Goal: Information Seeking & Learning: Learn about a topic

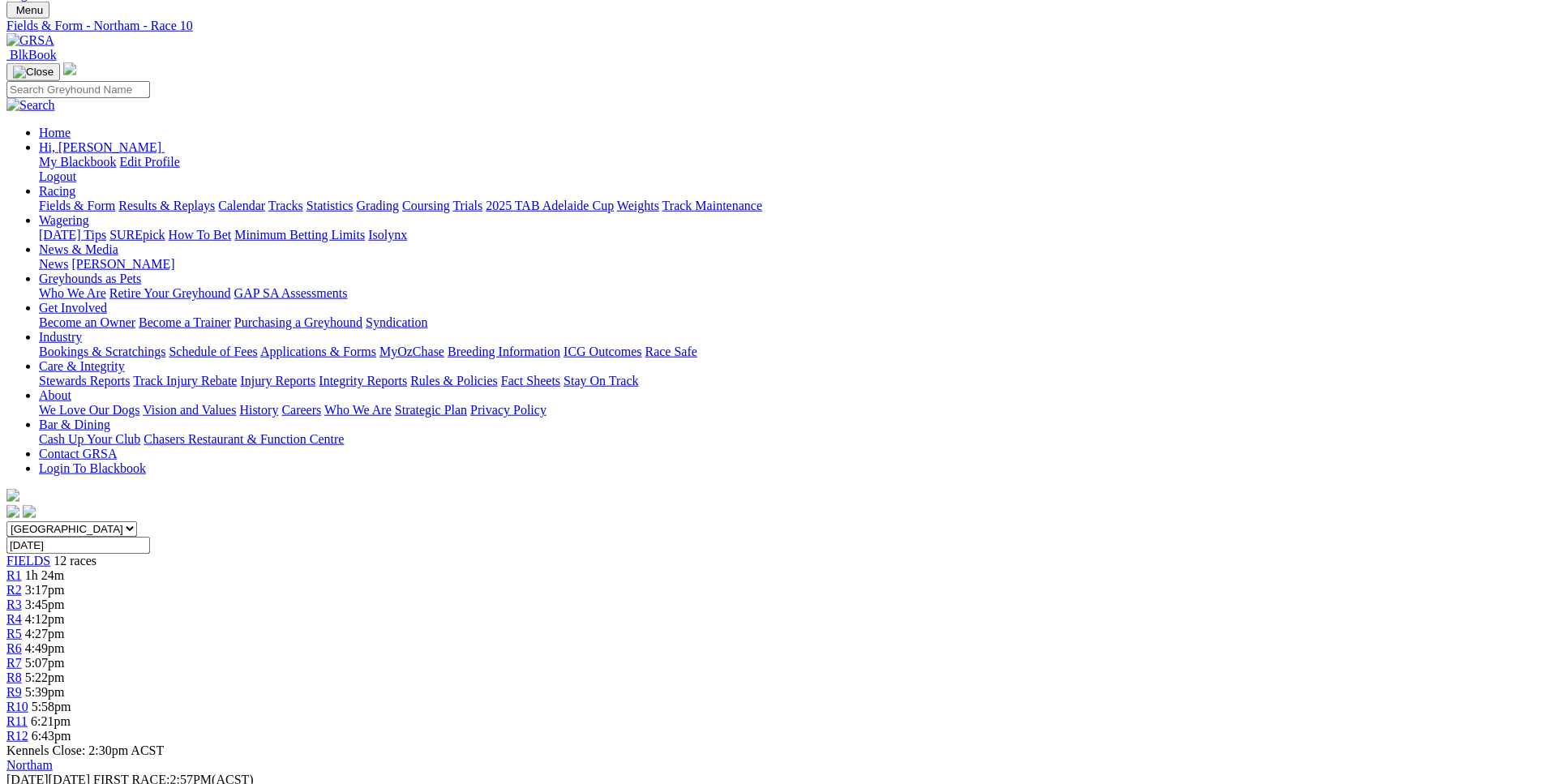
scroll to position [78, 0]
click at [554, 599] on div "R3 3:45pm" at bounding box center [772, 606] width 1530 height 15
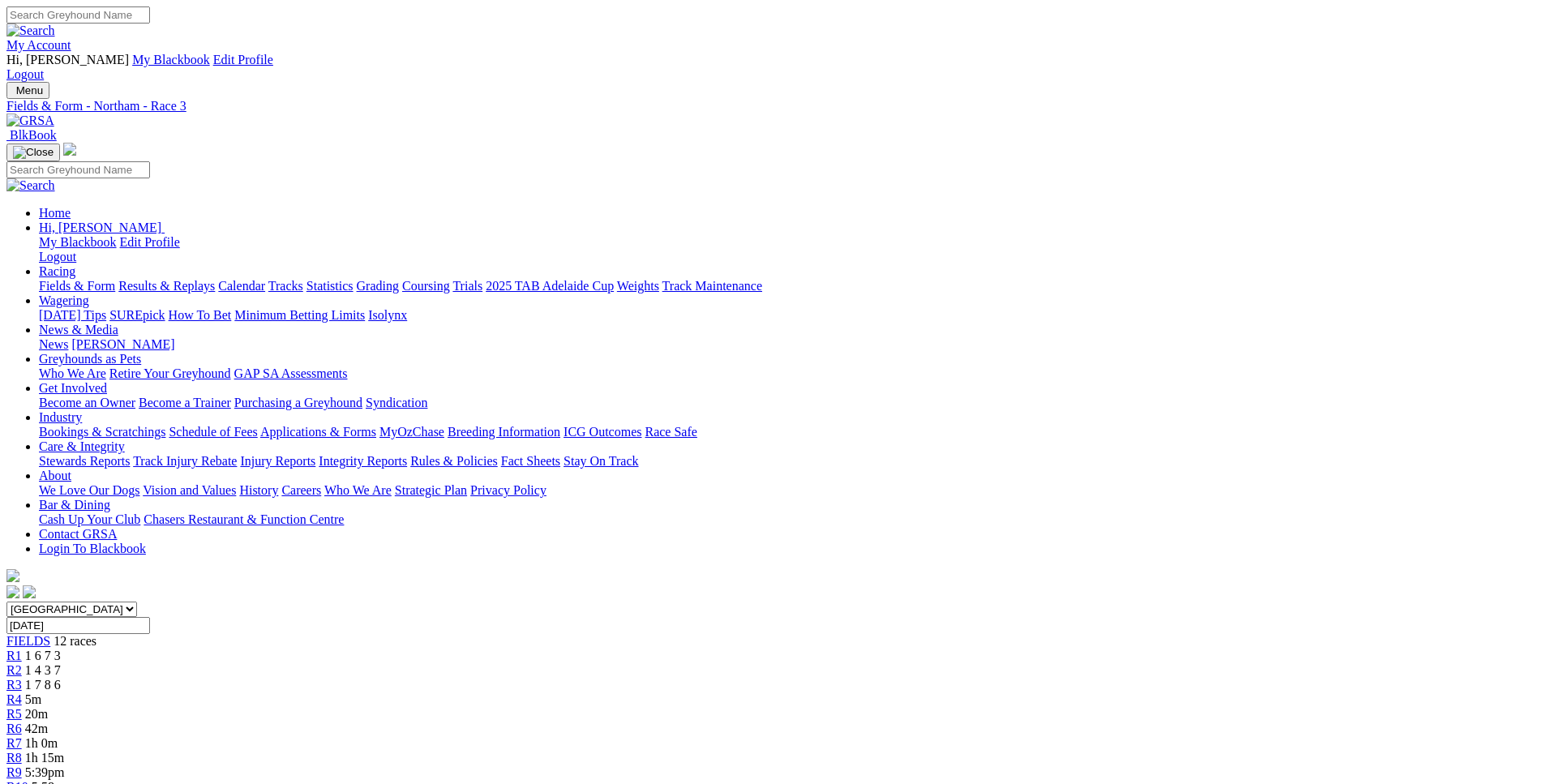
scroll to position [83, 0]
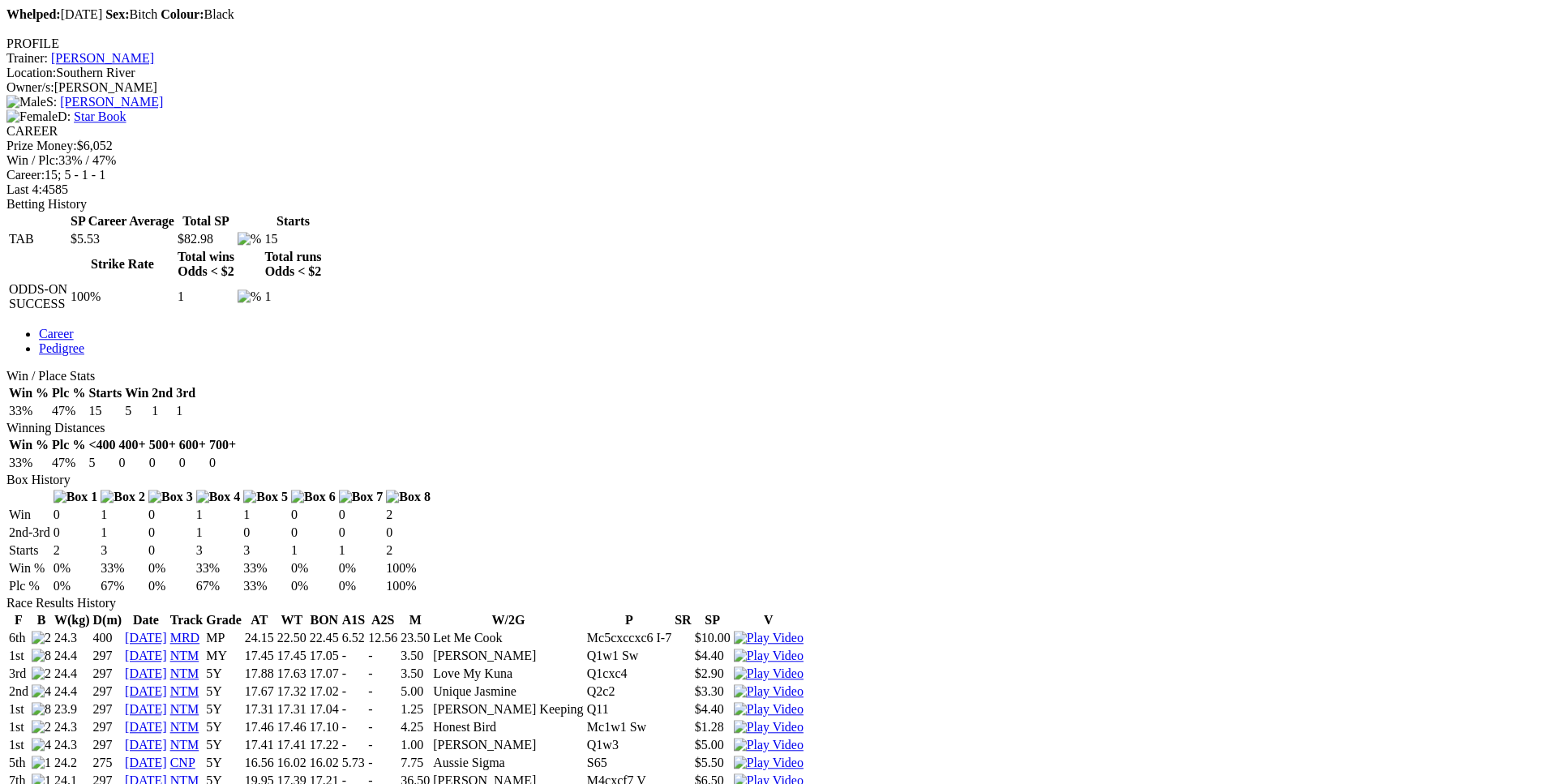
scroll to position [661, 0]
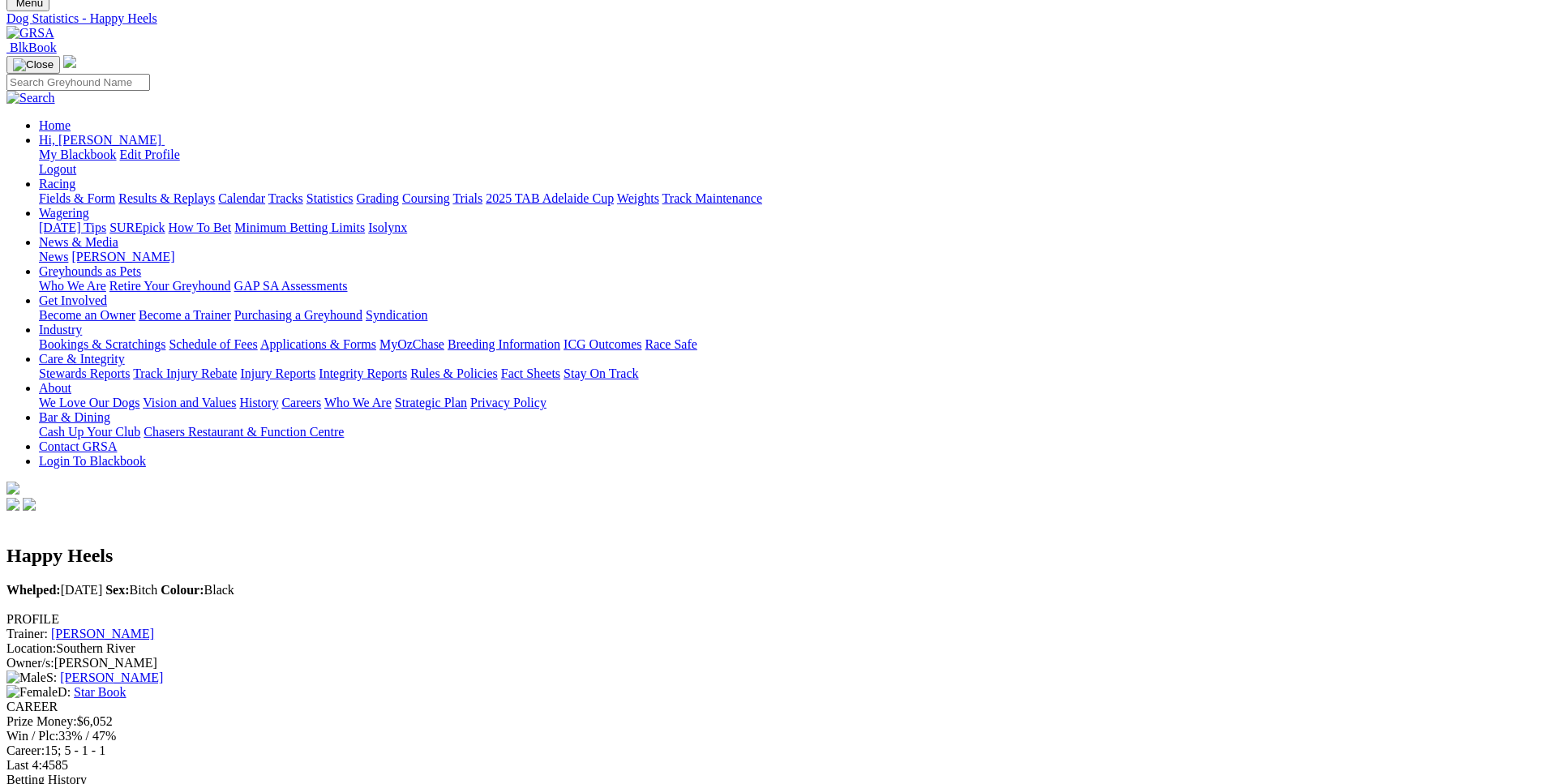
scroll to position [82, 0]
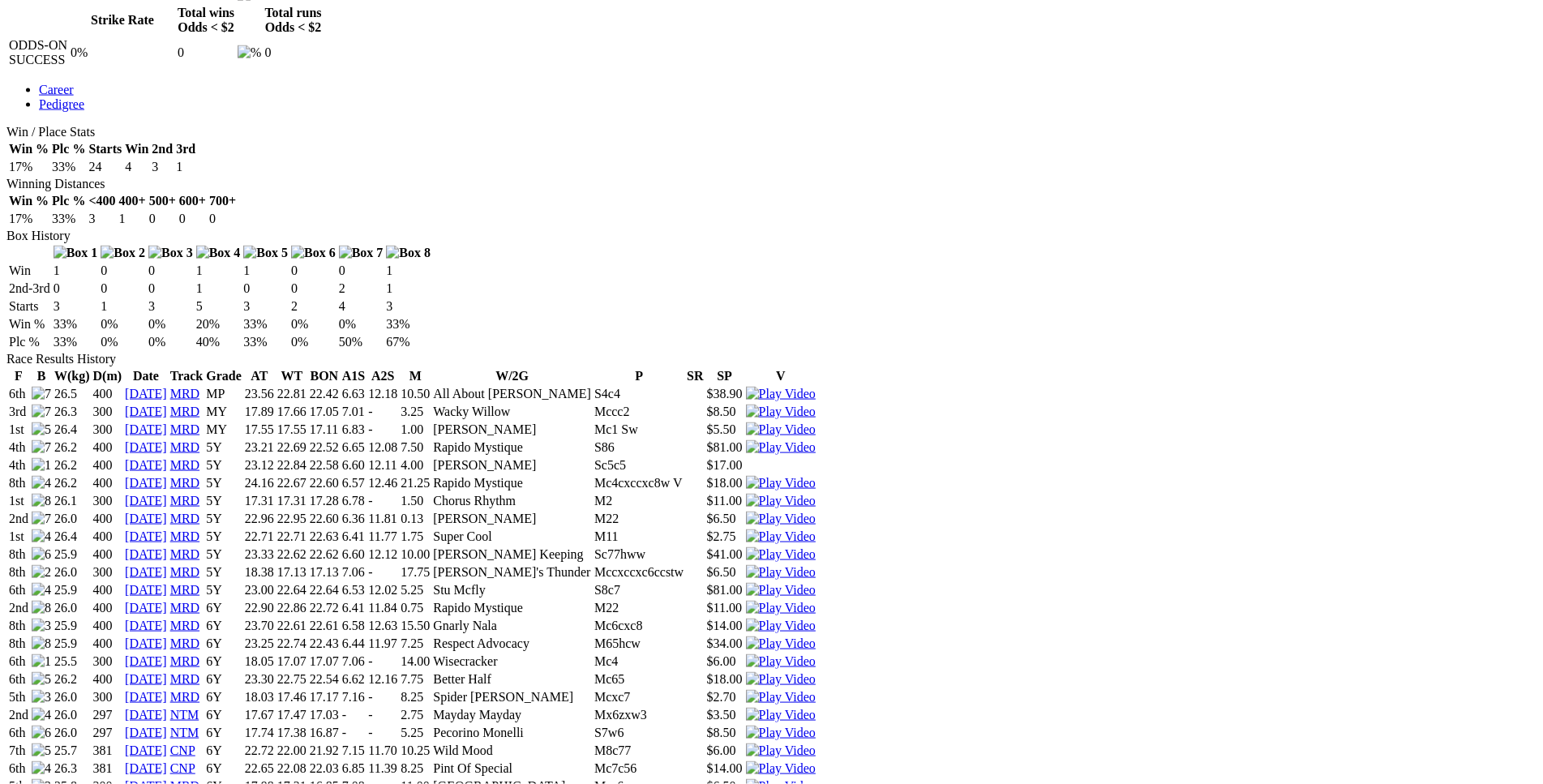
scroll to position [908, 0]
drag, startPoint x: 341, startPoint y: 138, endPoint x: 958, endPoint y: 136, distance: 617.0
click at [817, 652] on tr "6th 25.5 300 [DATE] MRD 6Y 18.05 17.07 17.07 7.06 - 14.00 Wisecracker Mc4 $6.00" at bounding box center [412, 660] width 808 height 16
click at [816, 653] on img at bounding box center [780, 660] width 69 height 15
